Goal: Information Seeking & Learning: Find specific fact

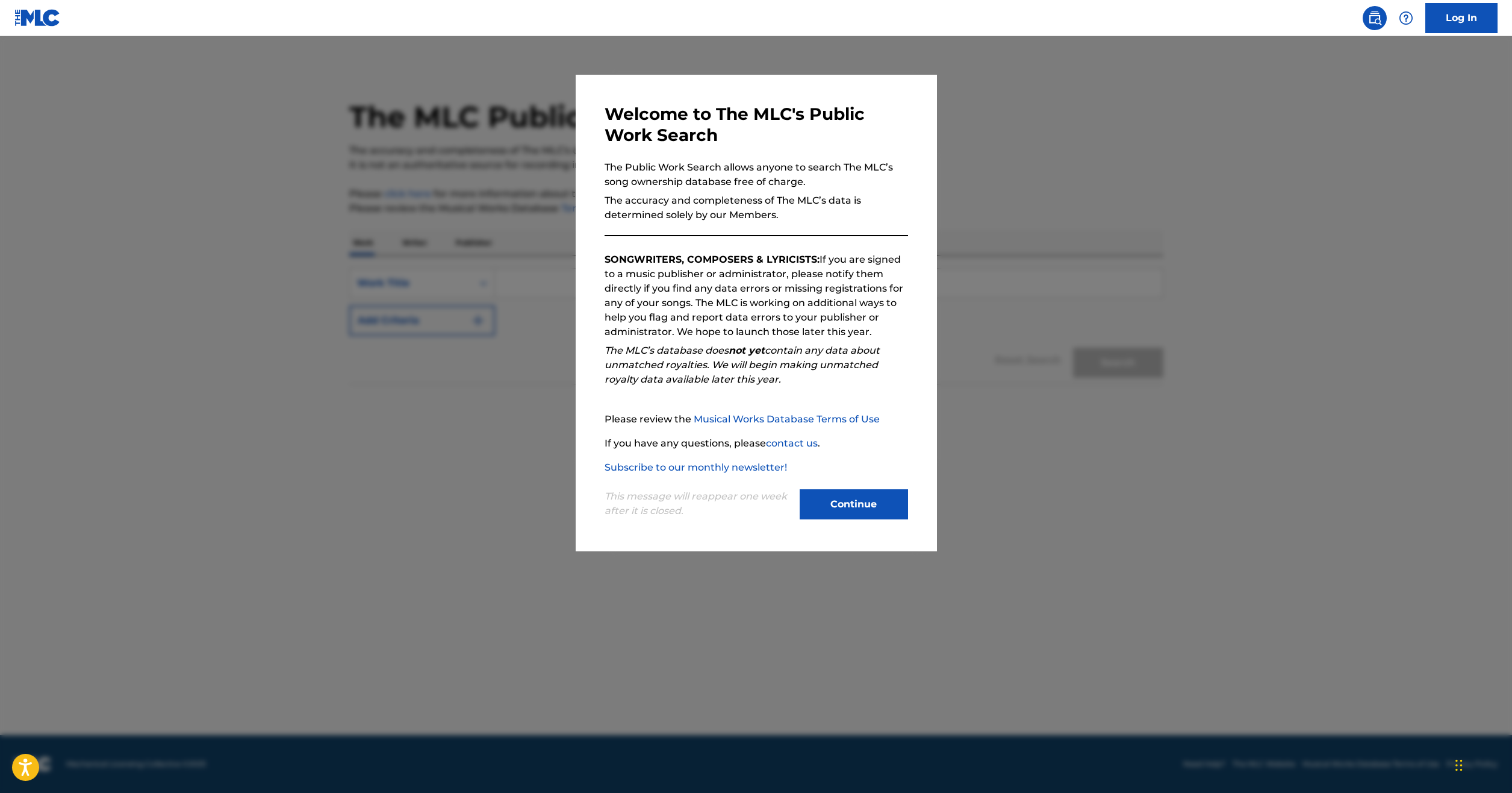
click at [837, 506] on button "Continue" at bounding box center [854, 504] width 109 height 30
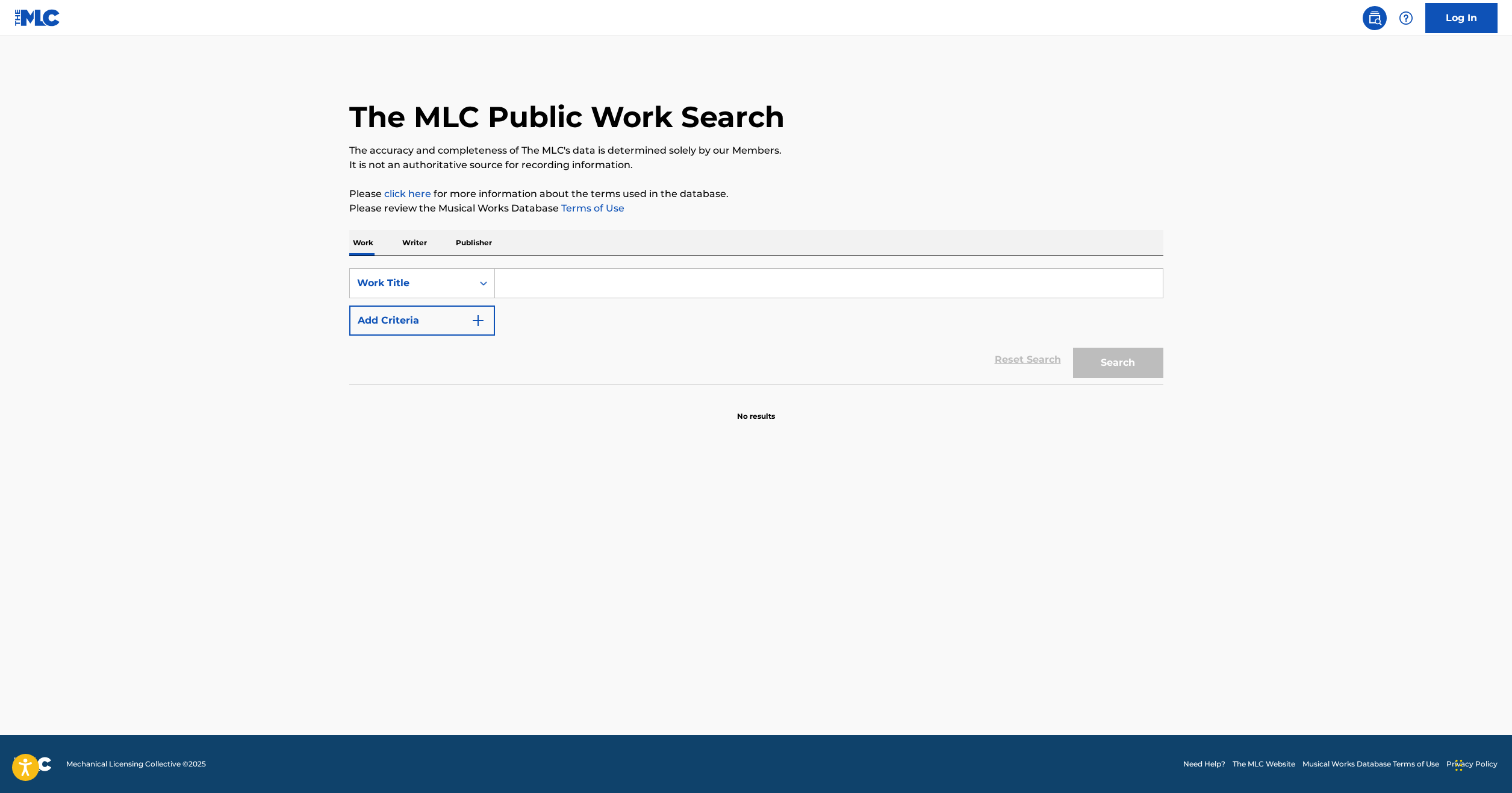
click at [601, 285] on input "Search Form" at bounding box center [829, 282] width 668 height 29
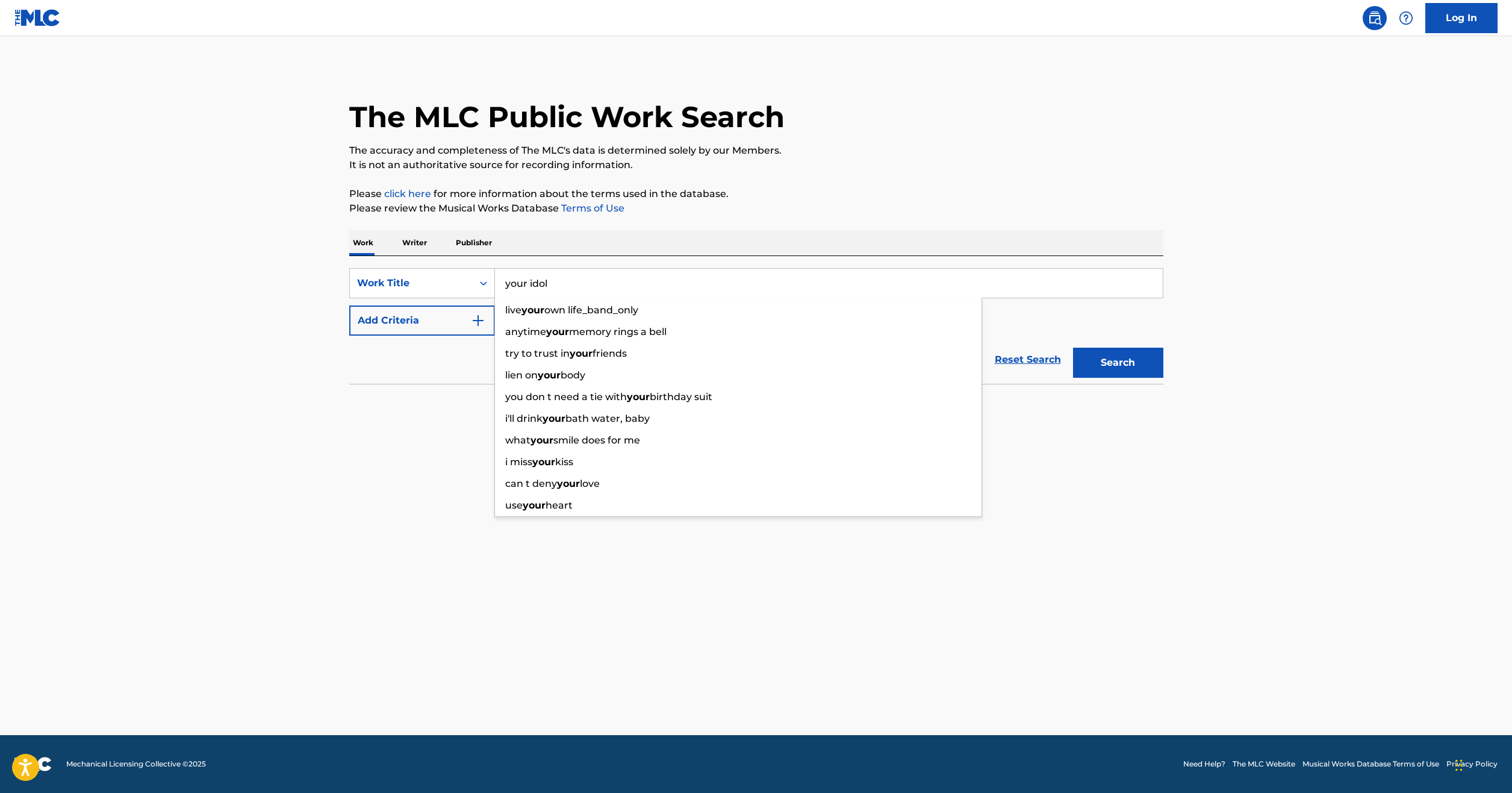
type input "your idol"
click at [1074, 348] on button "Search" at bounding box center [1118, 362] width 90 height 30
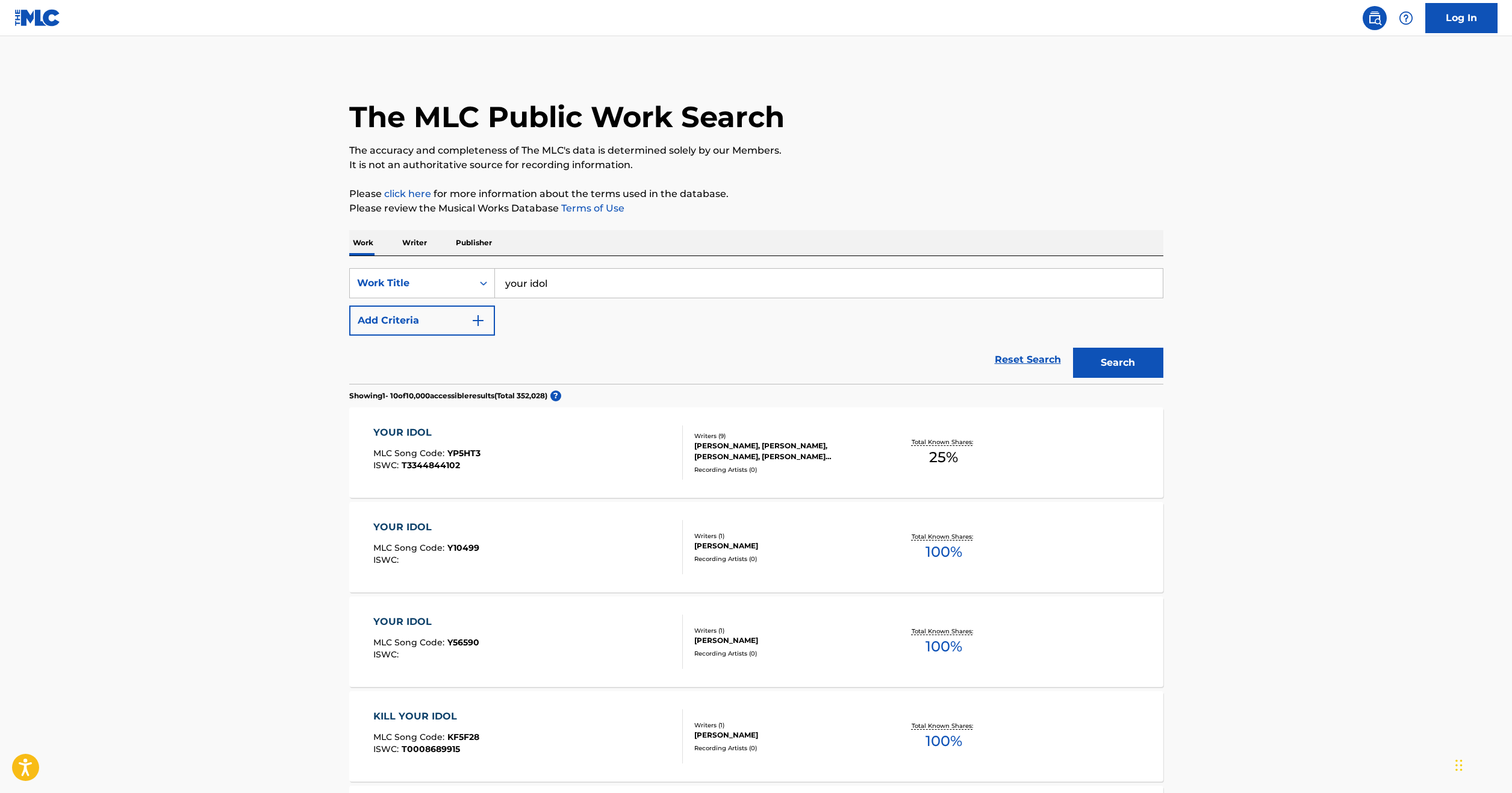
click at [249, 418] on main "The MLC Public Work Search The accuracy and completeness of The MLC's data is d…" at bounding box center [756, 726] width 1512 height 1381
click at [467, 443] on div "YOUR IDOL MLC Song Code : YP5HT3 ISWC : T3344844102" at bounding box center [427, 453] width 107 height 54
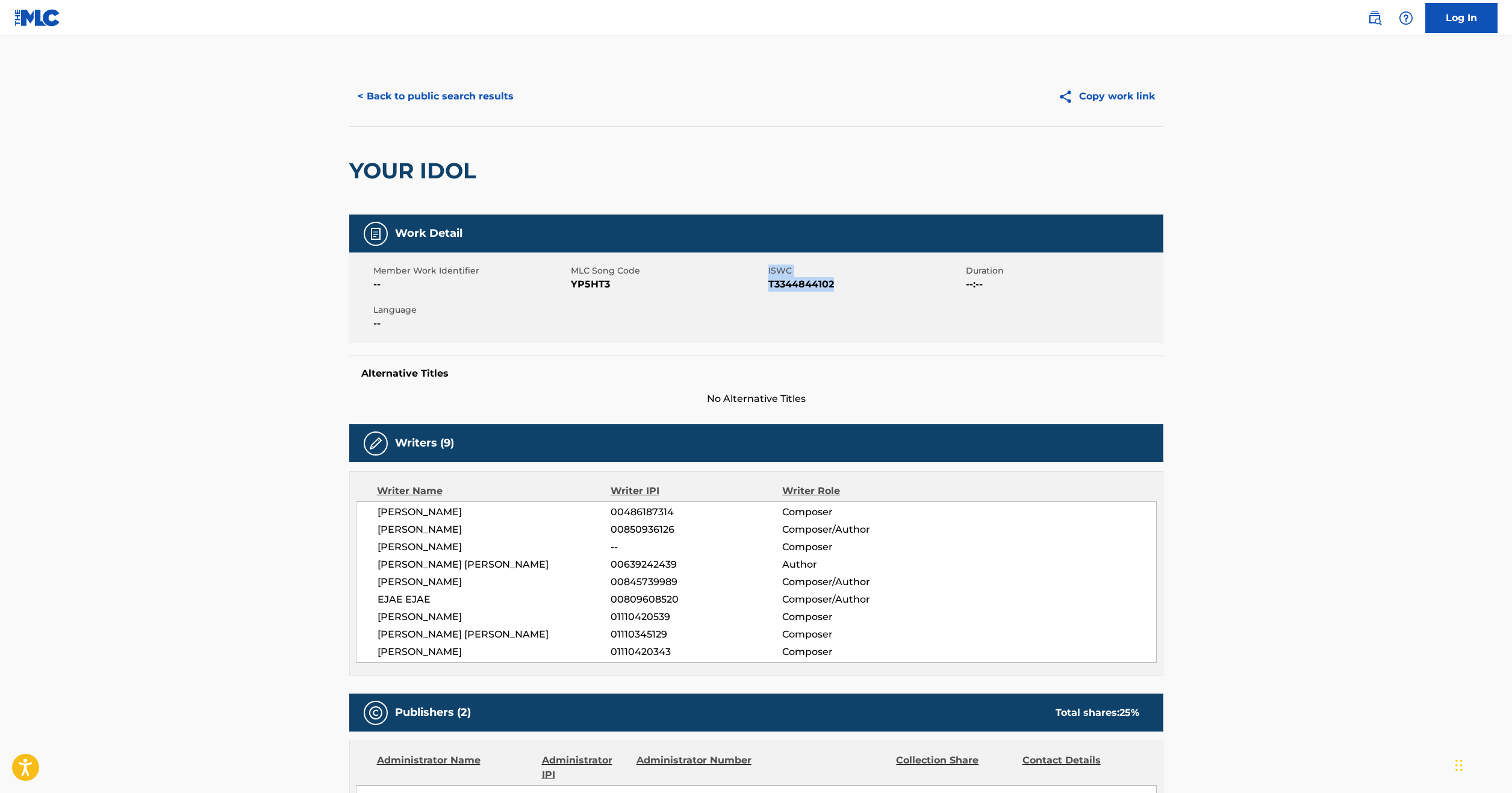
drag, startPoint x: 764, startPoint y: 288, endPoint x: 862, endPoint y: 285, distance: 98.0
click at [862, 285] on div "Member Work Identifier -- MLC Song Code YP5HT3 ISWC T3344844102 Duration --:-- …" at bounding box center [756, 297] width 814 height 90
click at [870, 325] on div "Member Work Identifier -- MLC Song Code YP5HT3 ISWC T3344844102 Duration --:-- …" at bounding box center [756, 297] width 814 height 90
drag, startPoint x: 848, startPoint y: 283, endPoint x: 771, endPoint y: 285, distance: 77.0
click at [771, 285] on span "T3344844102" at bounding box center [865, 285] width 194 height 15
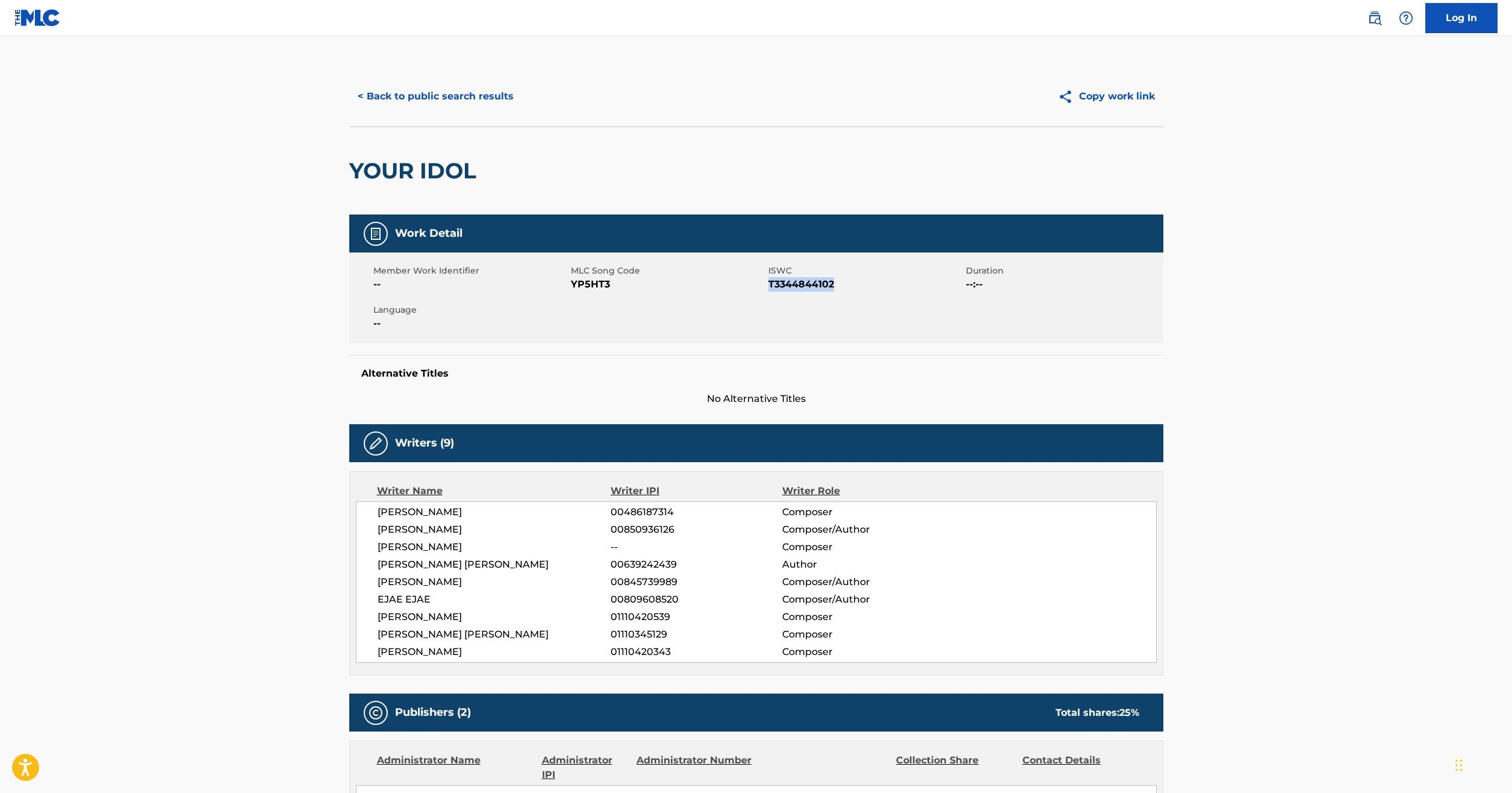
copy span "T3344844102"
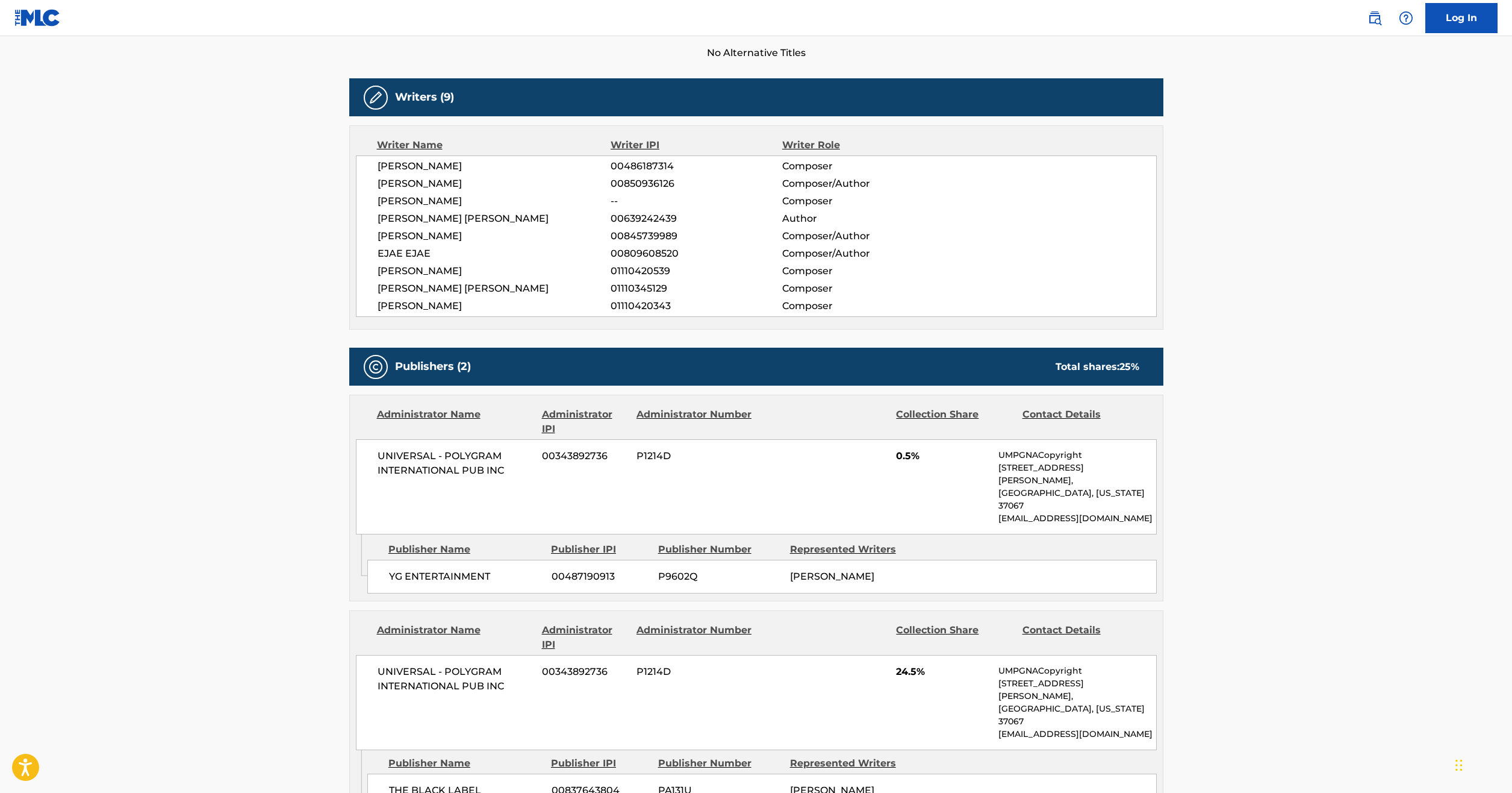
scroll to position [302, 0]
